Goal: Task Accomplishment & Management: Manage account settings

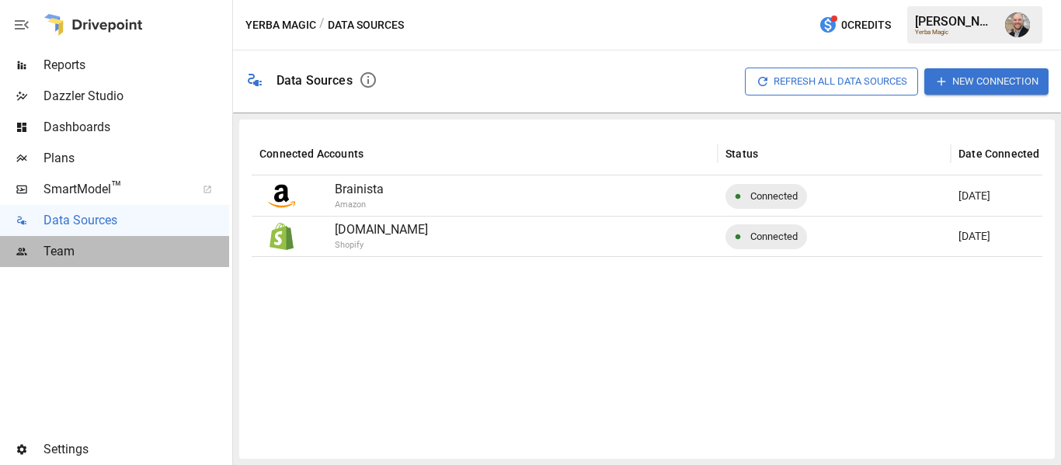
click at [130, 245] on span "Team" at bounding box center [136, 251] width 186 height 19
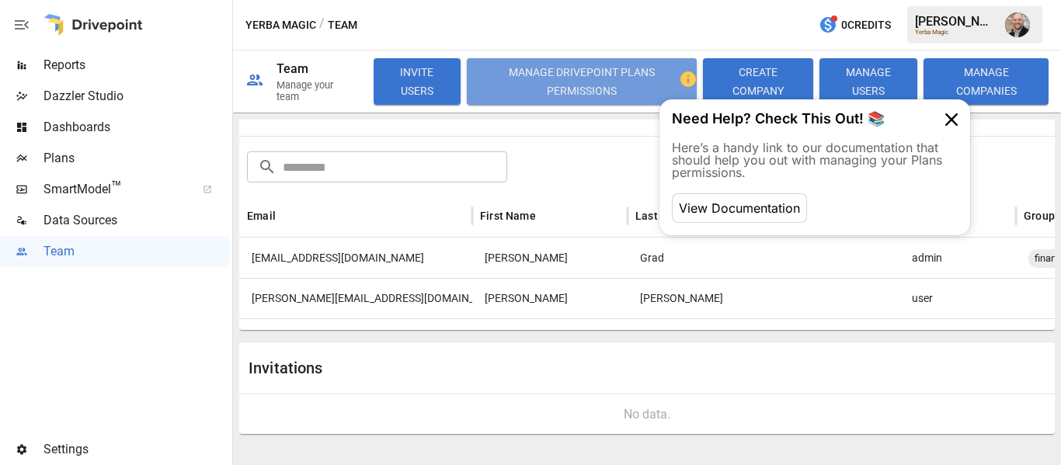
click at [607, 73] on button "Manage Drivepoint Plans Permissions" at bounding box center [582, 81] width 230 height 47
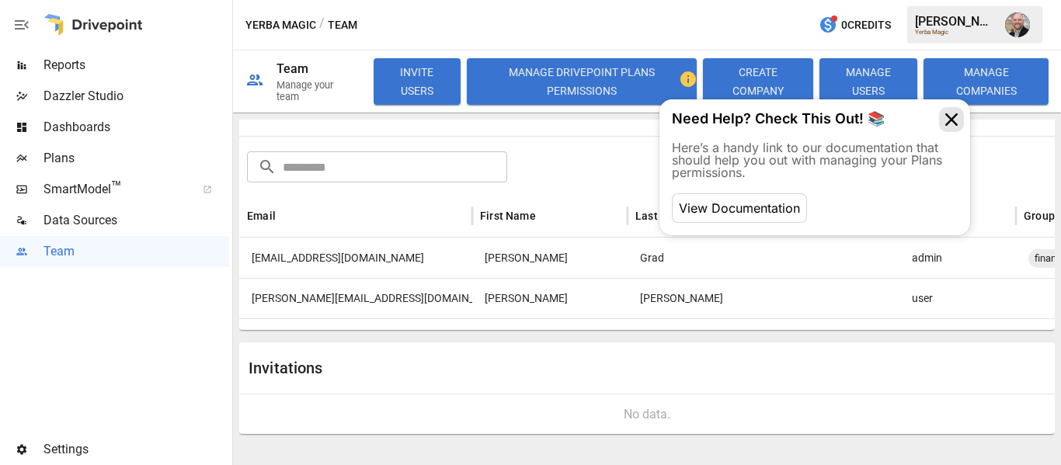
click at [951, 114] on icon at bounding box center [951, 119] width 25 height 25
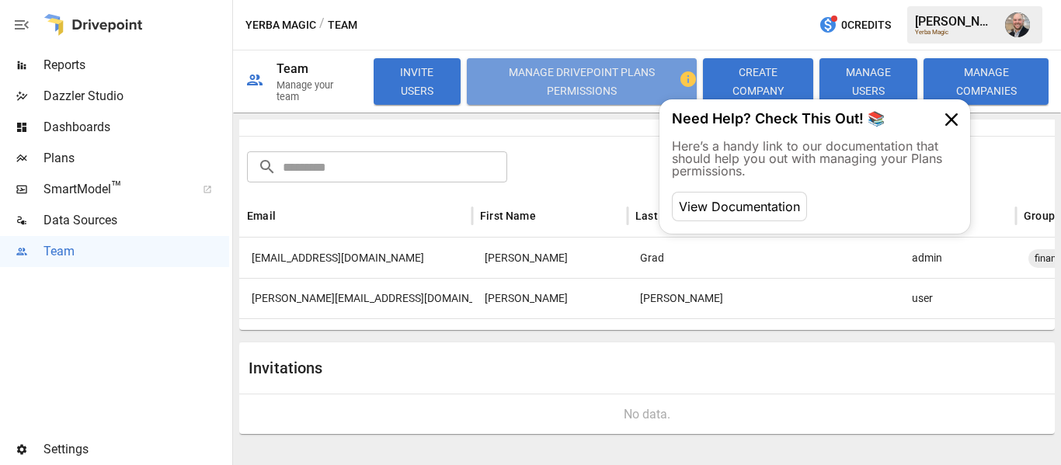
click at [563, 74] on button "Manage Drivepoint Plans Permissions" at bounding box center [582, 81] width 230 height 47
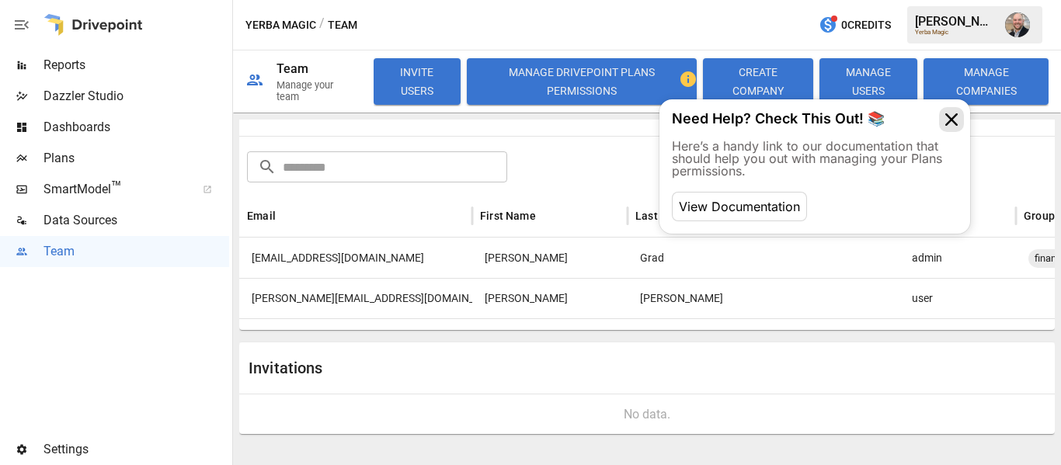
click at [947, 116] on icon at bounding box center [951, 119] width 25 height 25
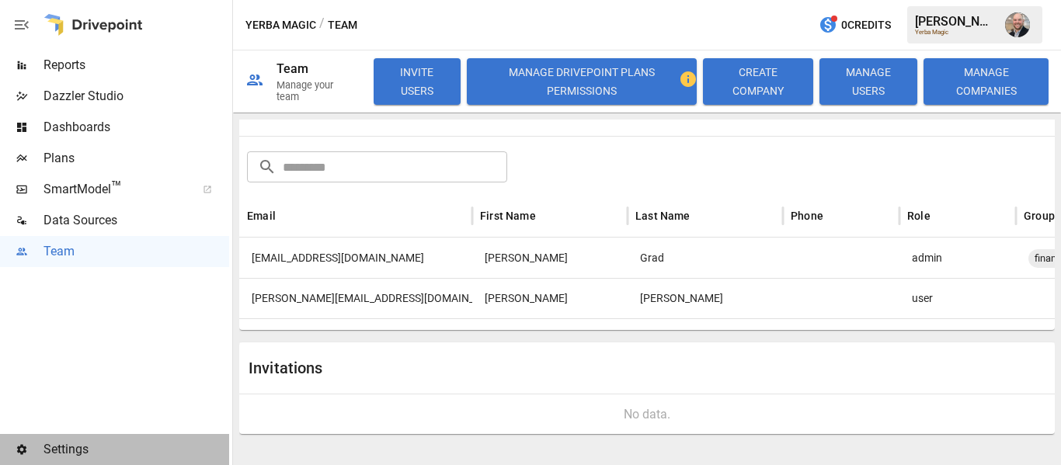
click at [61, 453] on span "Settings" at bounding box center [136, 449] width 186 height 19
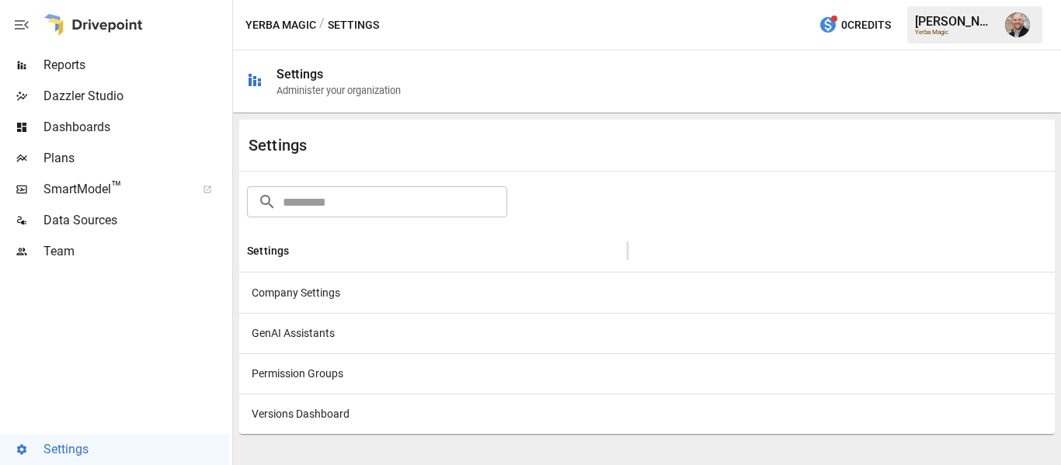
click at [408, 280] on div "Company Settings" at bounding box center [433, 293] width 388 height 40
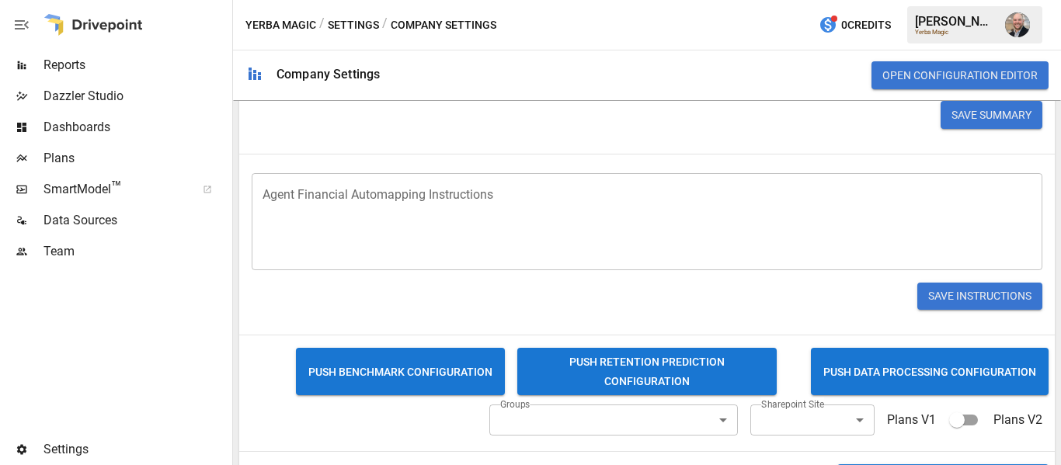
scroll to position [520, 0]
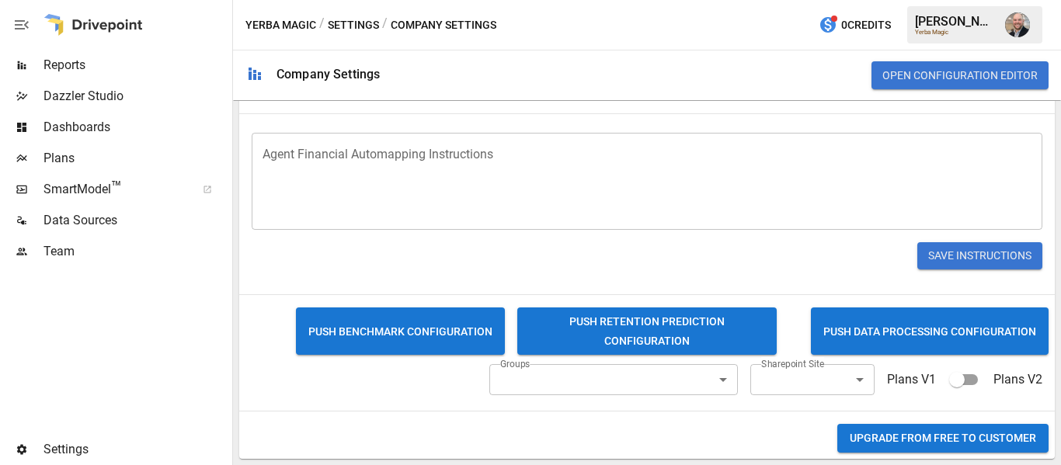
click at [0, 397] on div at bounding box center [114, 350] width 229 height 167
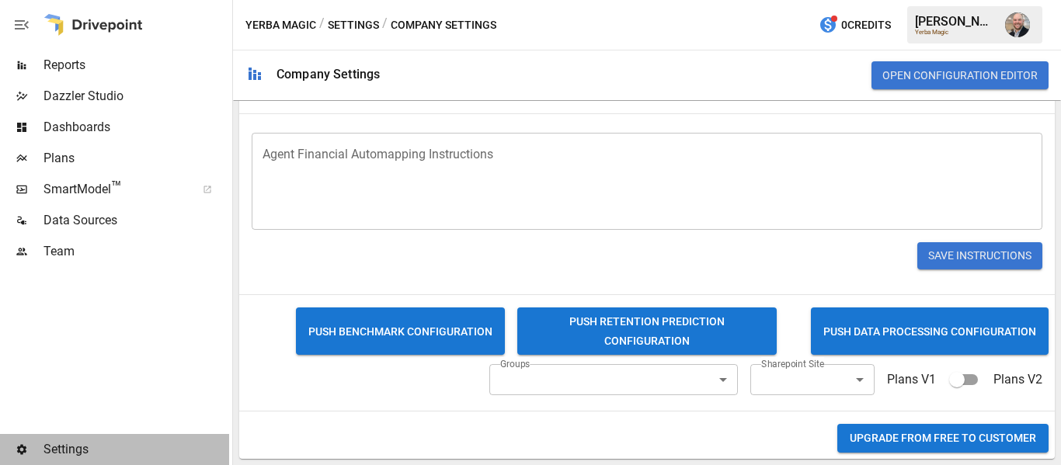
click at [28, 458] on div "Settings" at bounding box center [114, 449] width 229 height 31
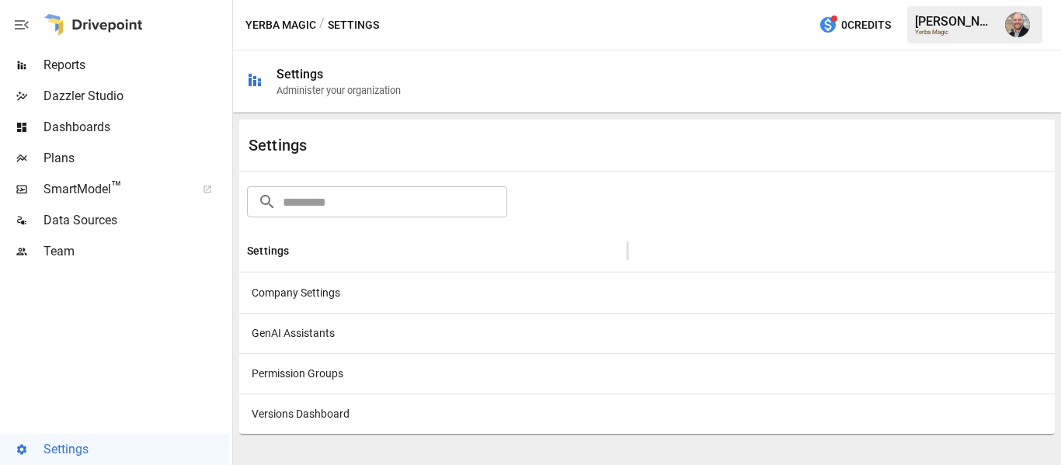
click at [338, 297] on div "Company Settings" at bounding box center [433, 293] width 388 height 40
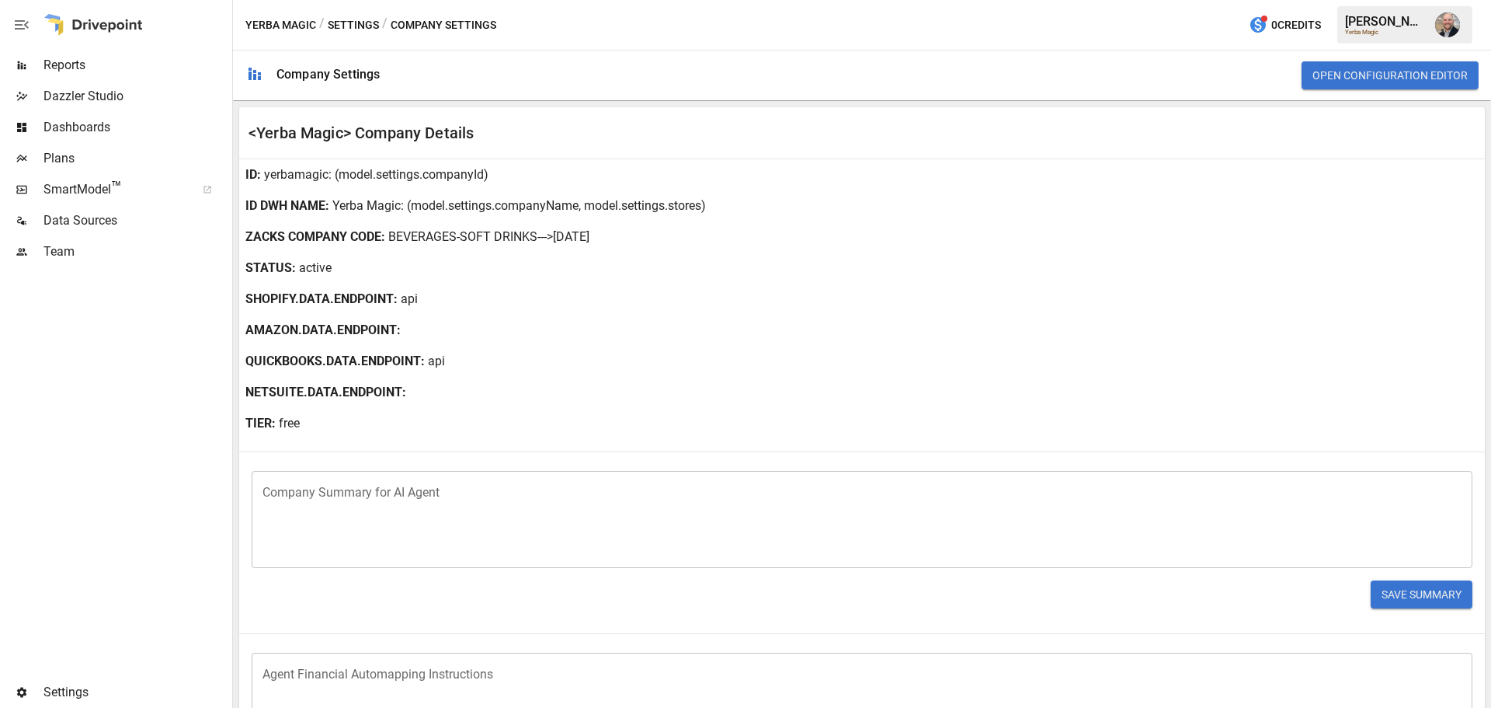
click at [1060, 27] on img "Dustin Jacobson" at bounding box center [1447, 24] width 25 height 25
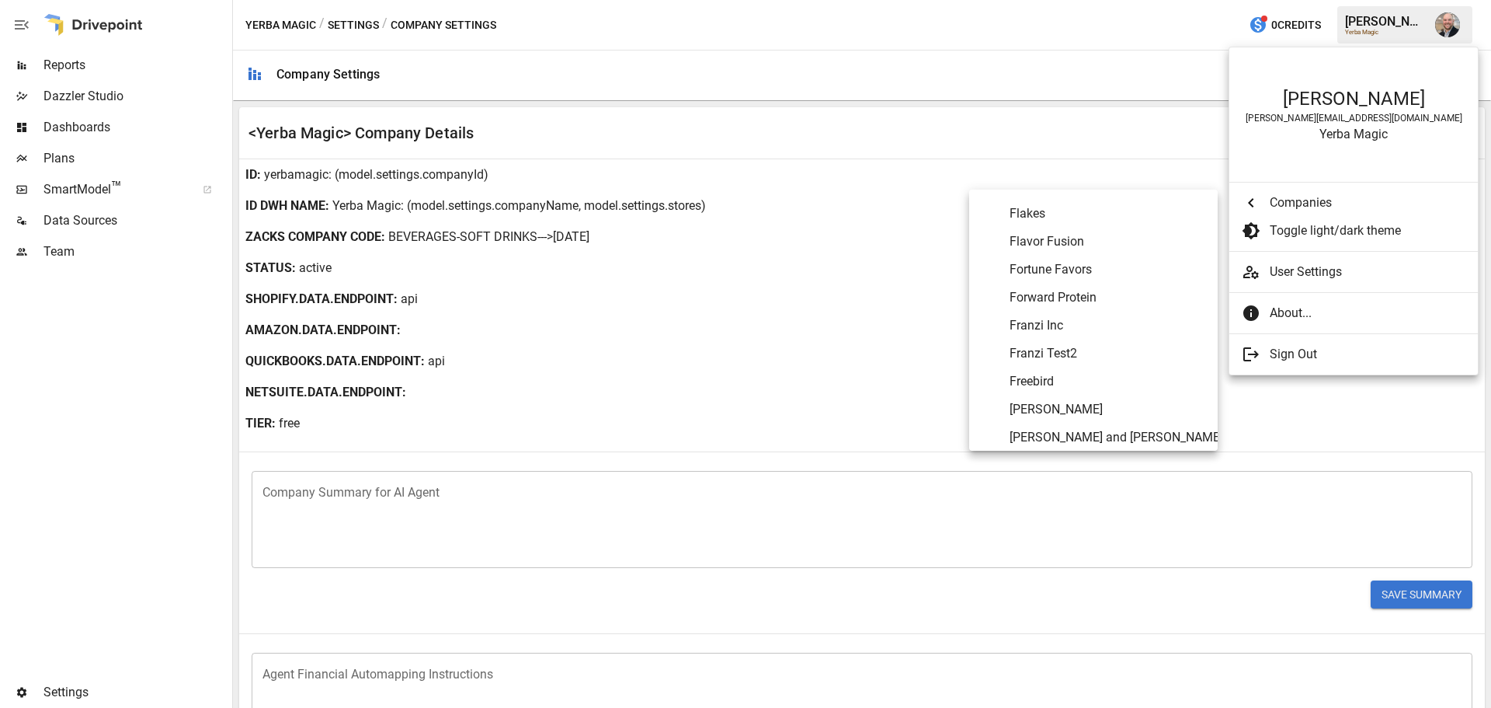
scroll to position [2625, 0]
click at [1060, 249] on span "Flavor Fusion" at bounding box center [1108, 240] width 196 height 19
